Goal: Complete application form: Complete application form

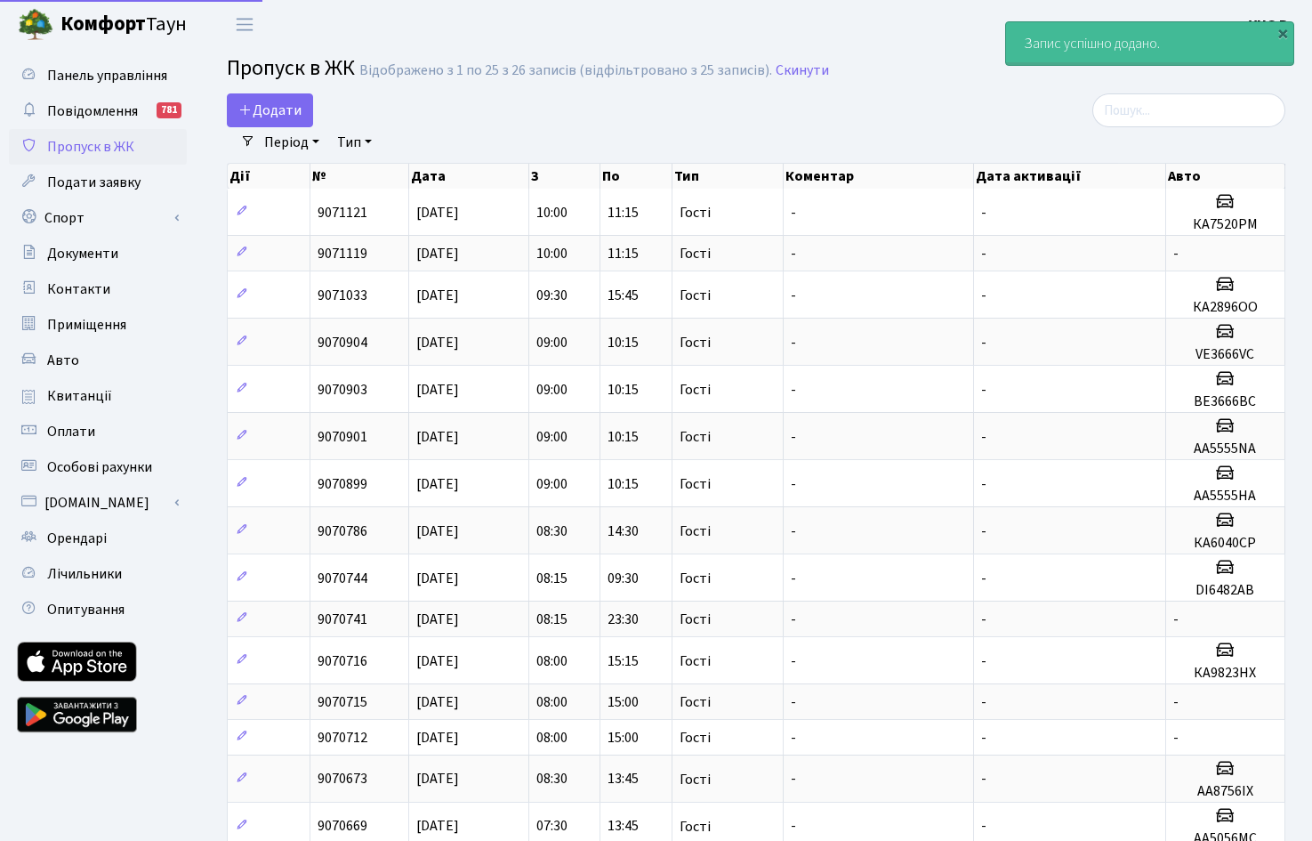
select select "25"
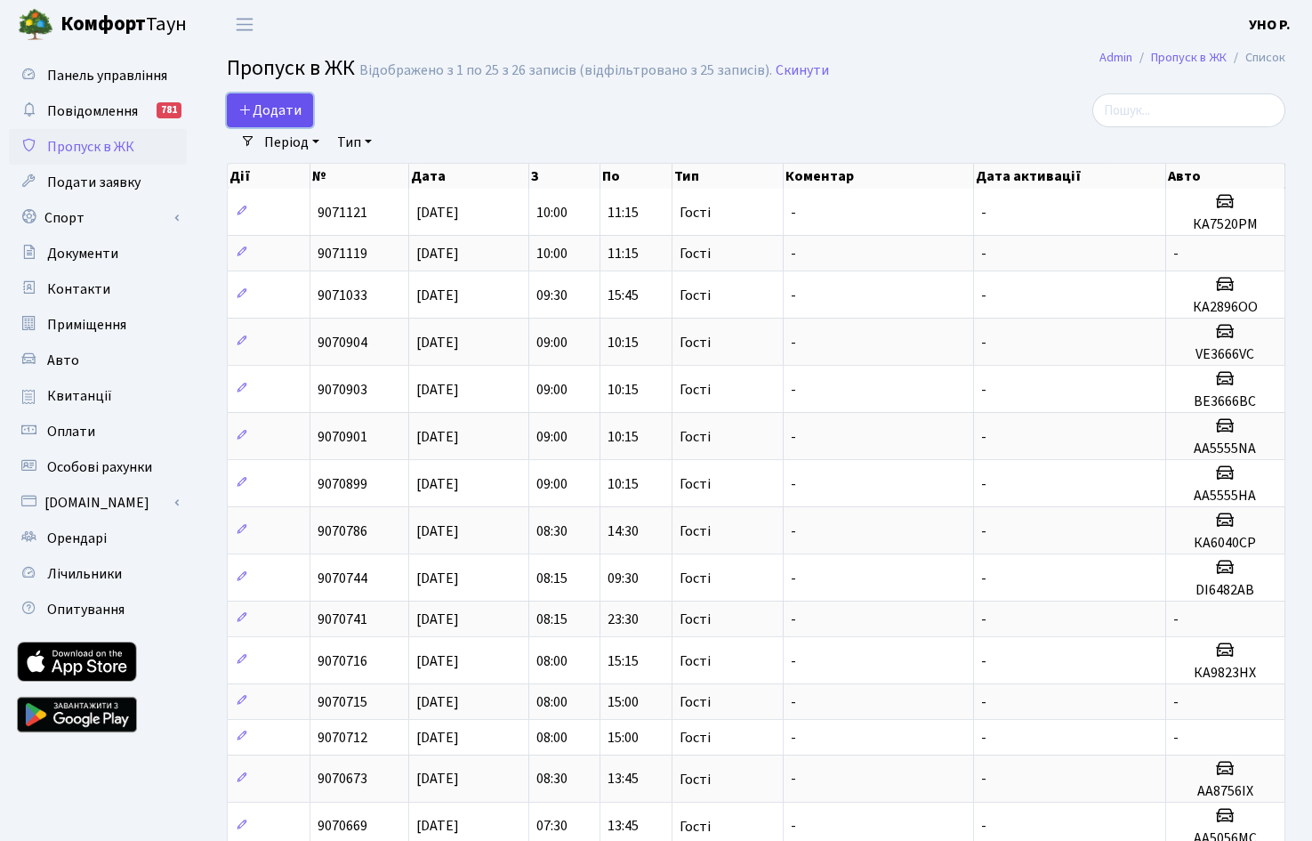
click at [264, 101] on span "Додати" at bounding box center [269, 111] width 63 height 20
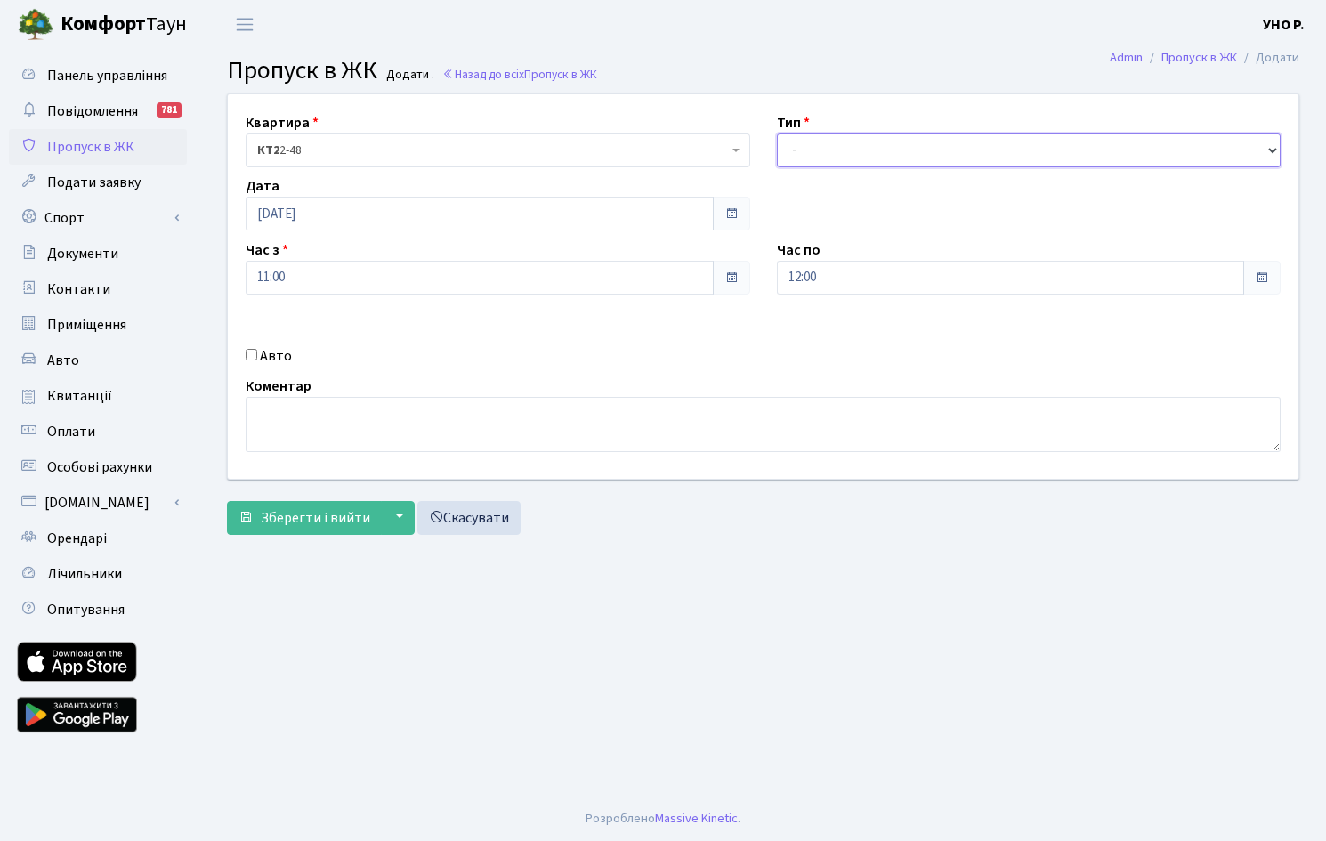
click at [1273, 153] on select "- Доставка Таксі Гості Сервіс" at bounding box center [1029, 150] width 504 height 34
select select "3"
click at [777, 133] on select "- Доставка Таксі Гості Сервіс" at bounding box center [1029, 150] width 504 height 34
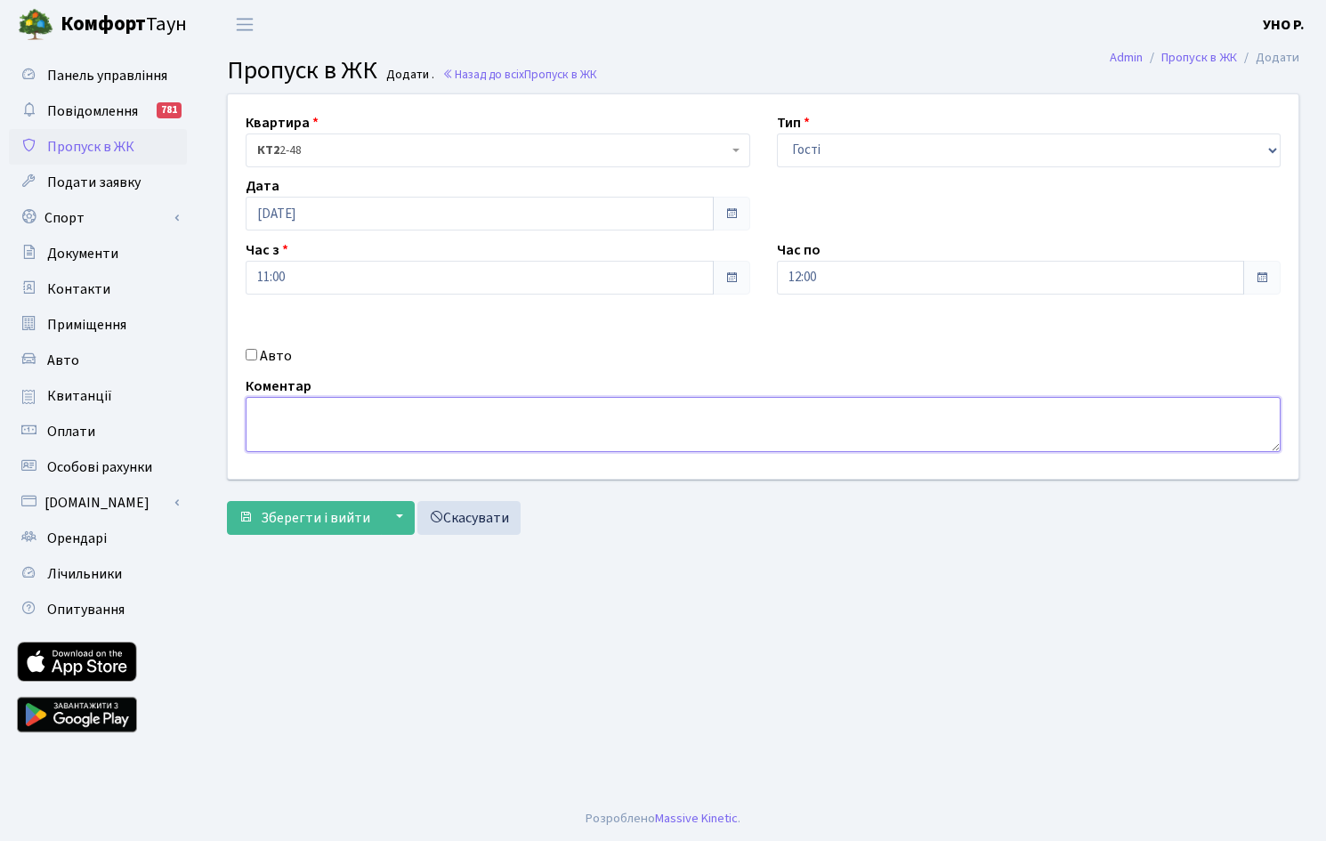
click at [278, 416] on textarea at bounding box center [763, 424] width 1035 height 55
type textarea "[PERSON_NAME] [PERSON_NAME]"
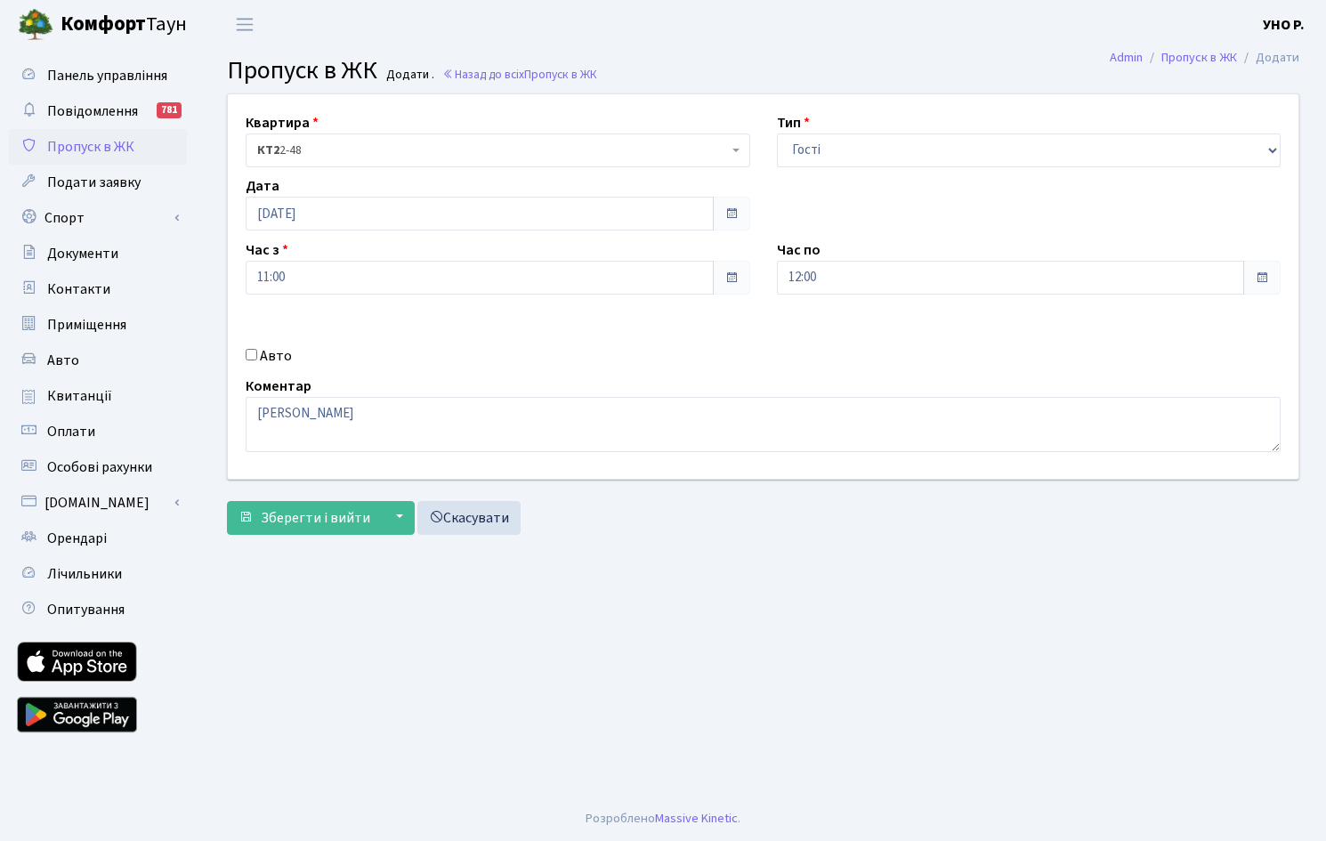
click at [1262, 277] on span at bounding box center [1262, 277] width 14 height 14
click at [1259, 274] on span at bounding box center [1262, 277] width 14 height 14
click at [812, 272] on input "12:00" at bounding box center [1011, 278] width 468 height 34
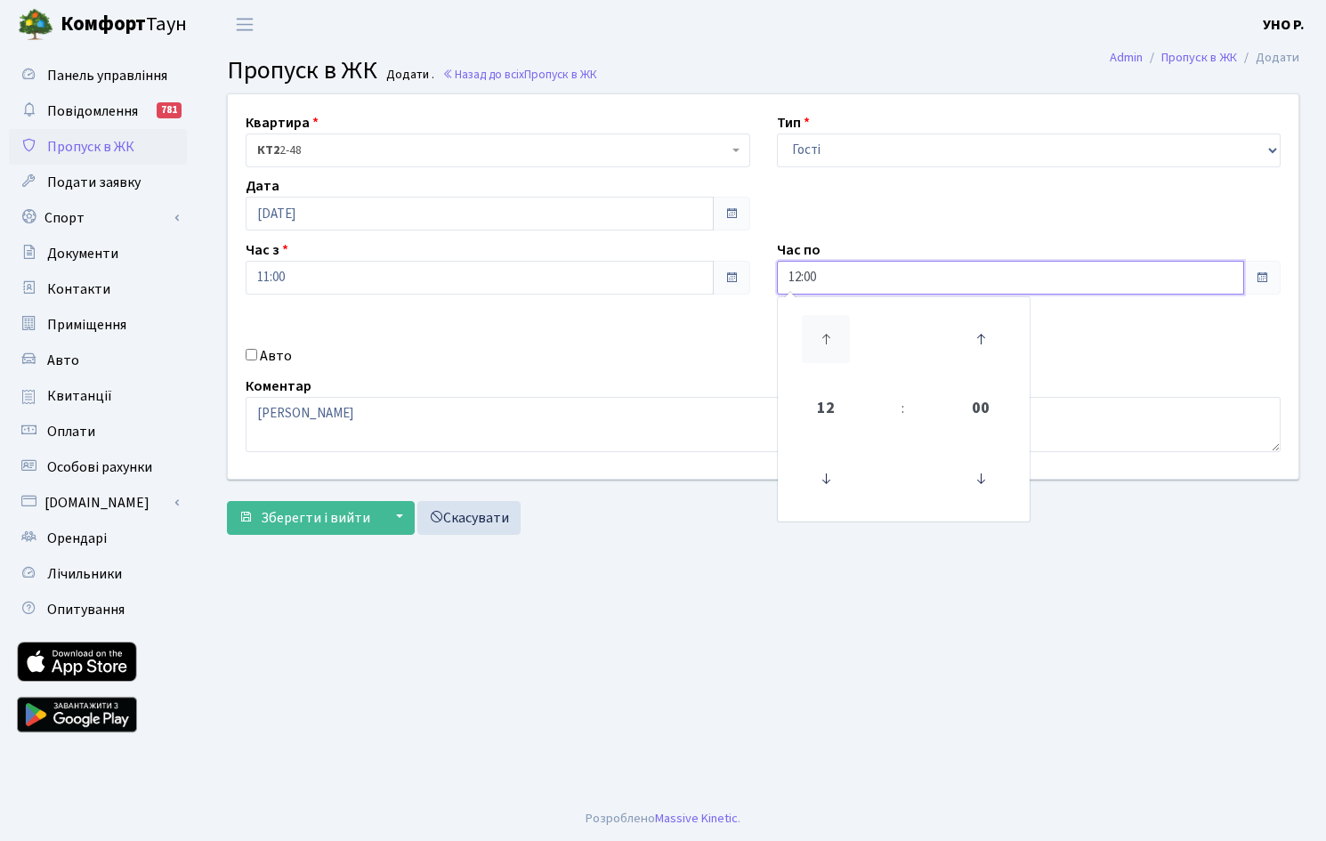
click at [818, 336] on icon at bounding box center [826, 339] width 48 height 48
click at [824, 332] on icon at bounding box center [826, 339] width 48 height 48
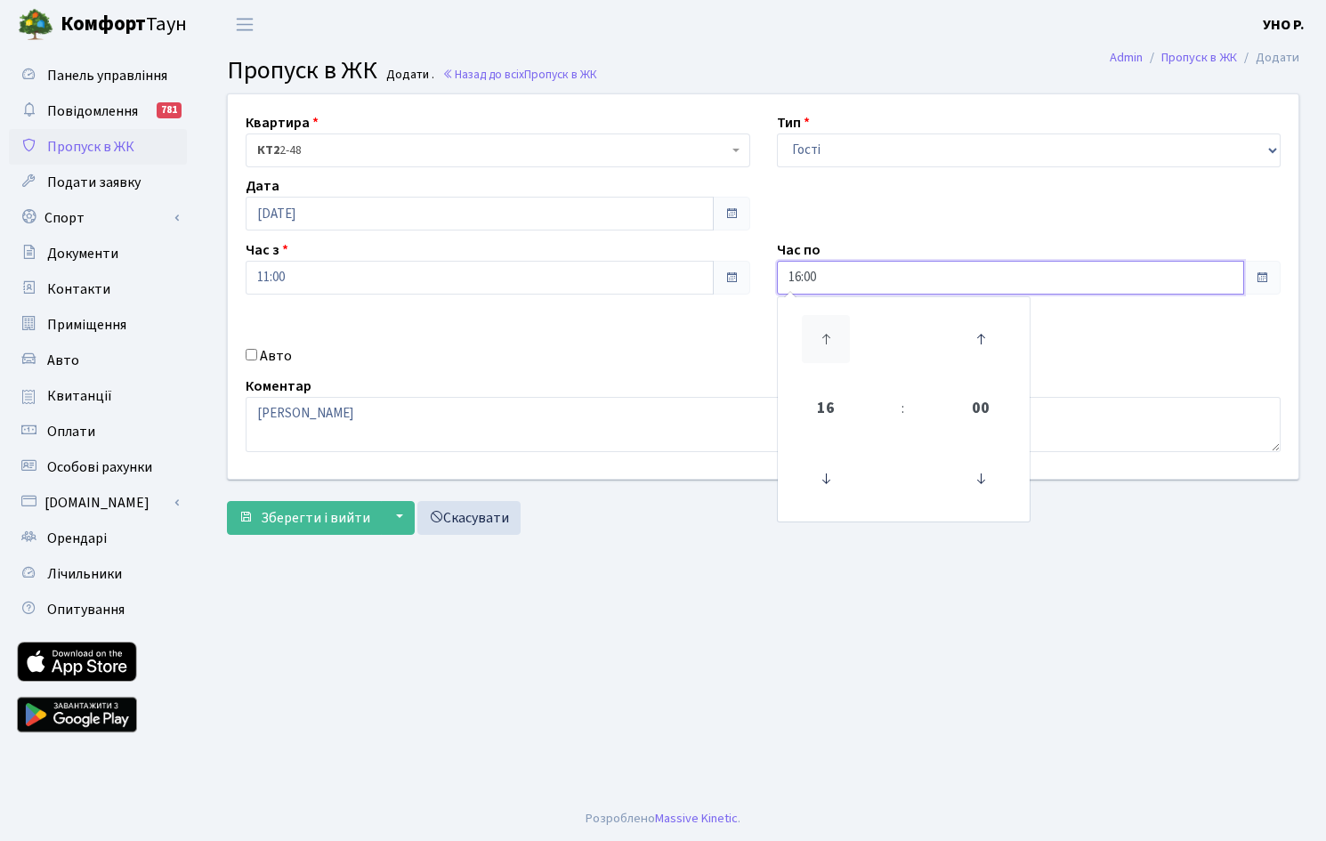
type input "17:00"
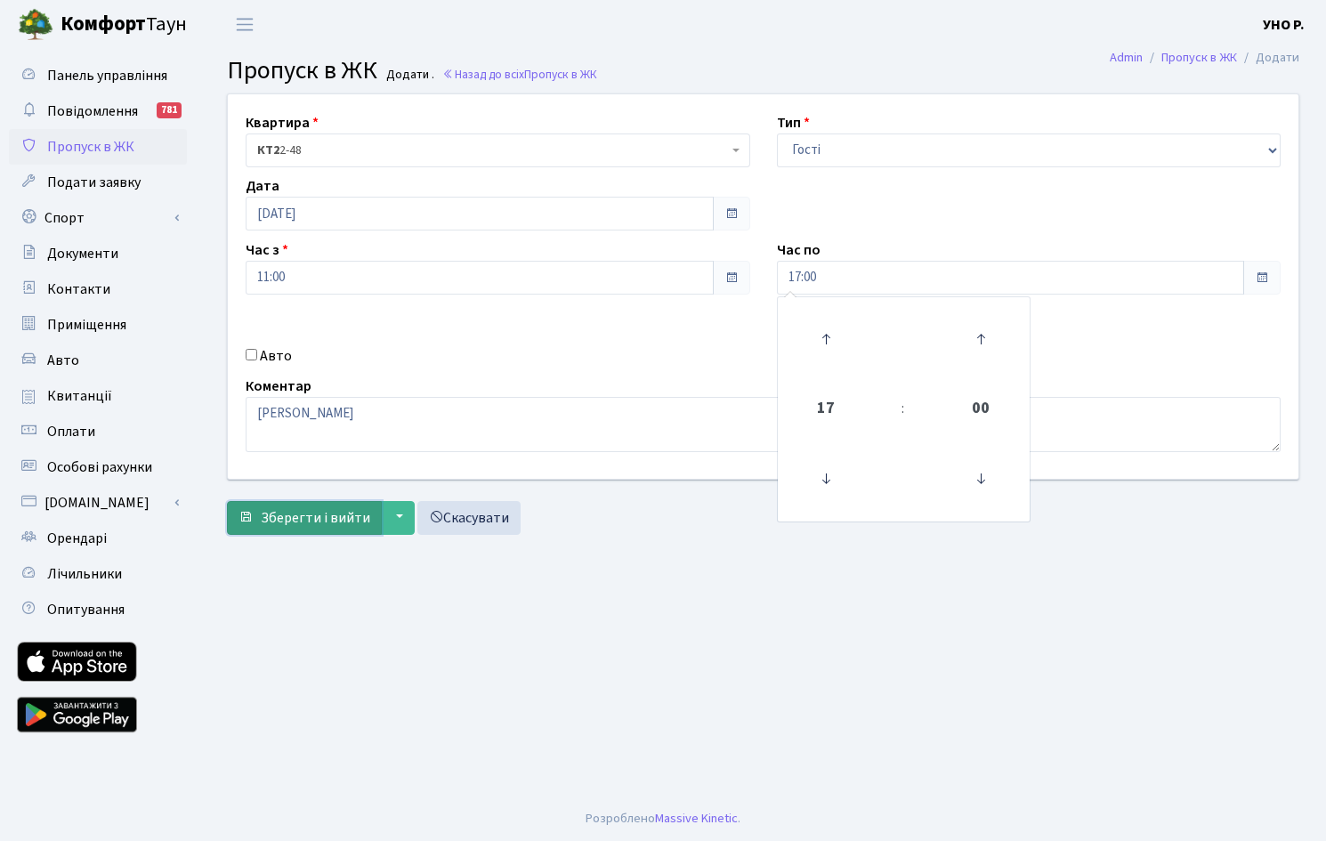
click at [296, 517] on span "Зберегти і вийти" at bounding box center [315, 518] width 109 height 20
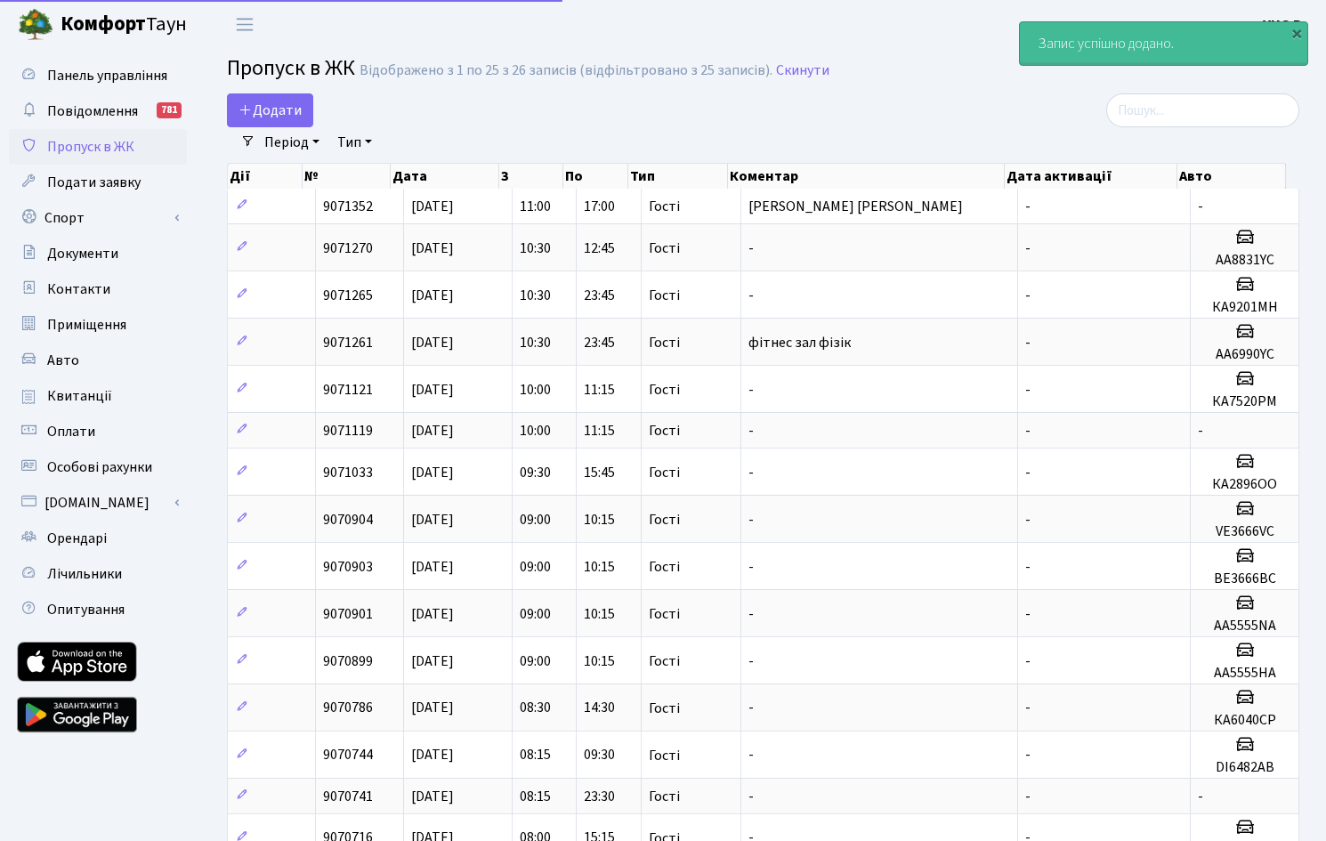
select select "25"
